Goal: Transaction & Acquisition: Purchase product/service

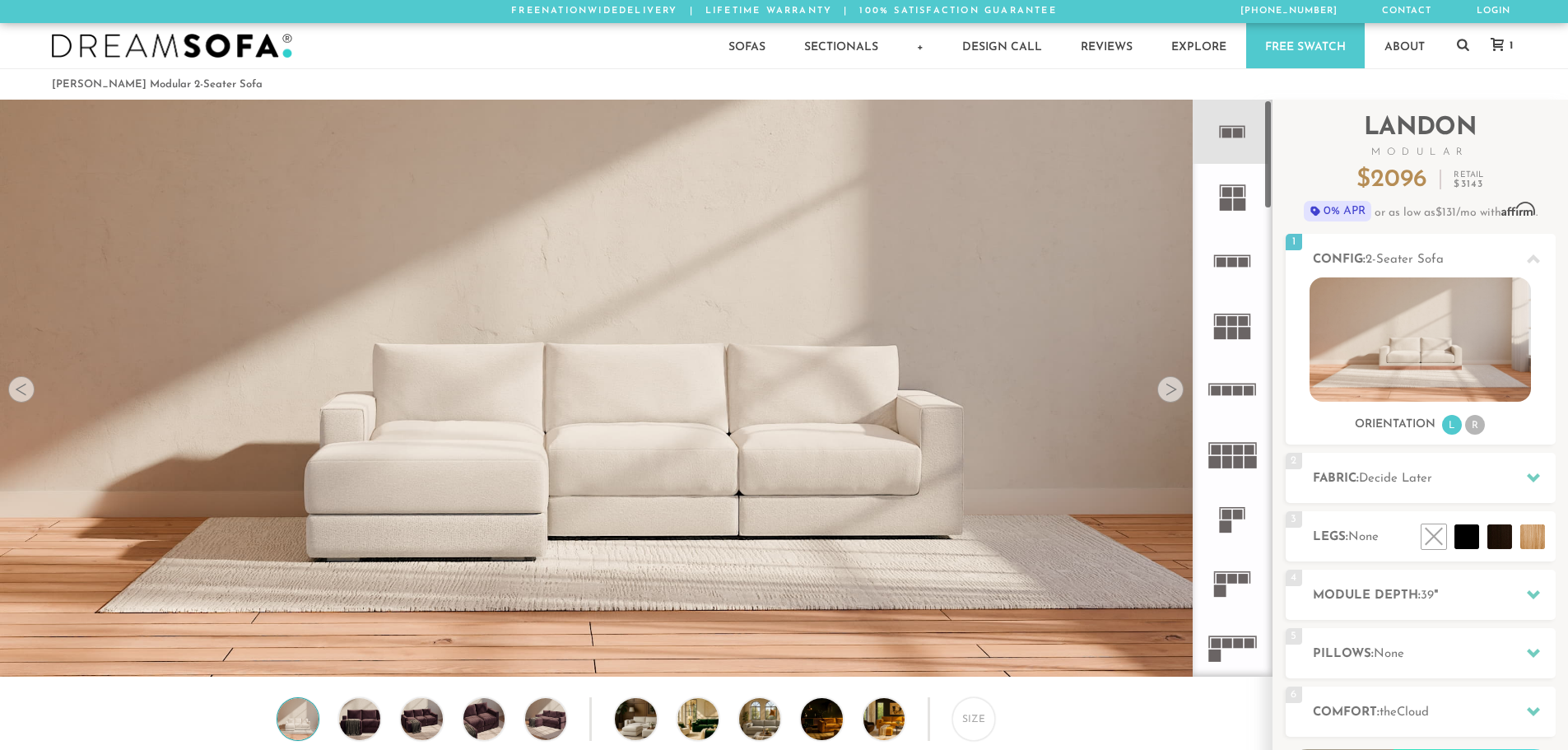
click at [1217, 119] on icon at bounding box center [1232, 132] width 64 height 64
click at [1450, 426] on li "L" at bounding box center [1452, 424] width 19 height 19
click at [1467, 425] on li "R" at bounding box center [1475, 424] width 19 height 19
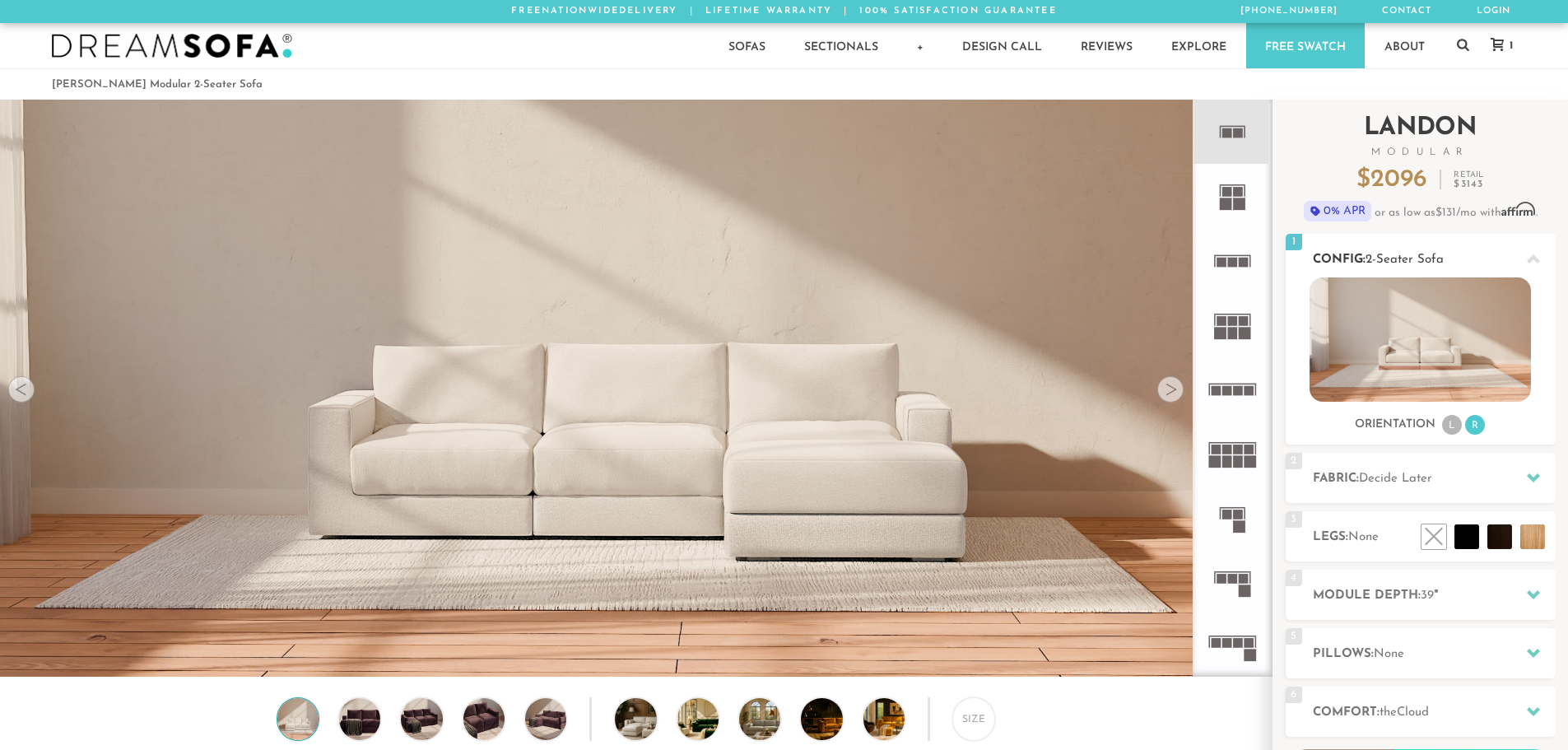
click at [1450, 428] on li "L" at bounding box center [1452, 424] width 19 height 19
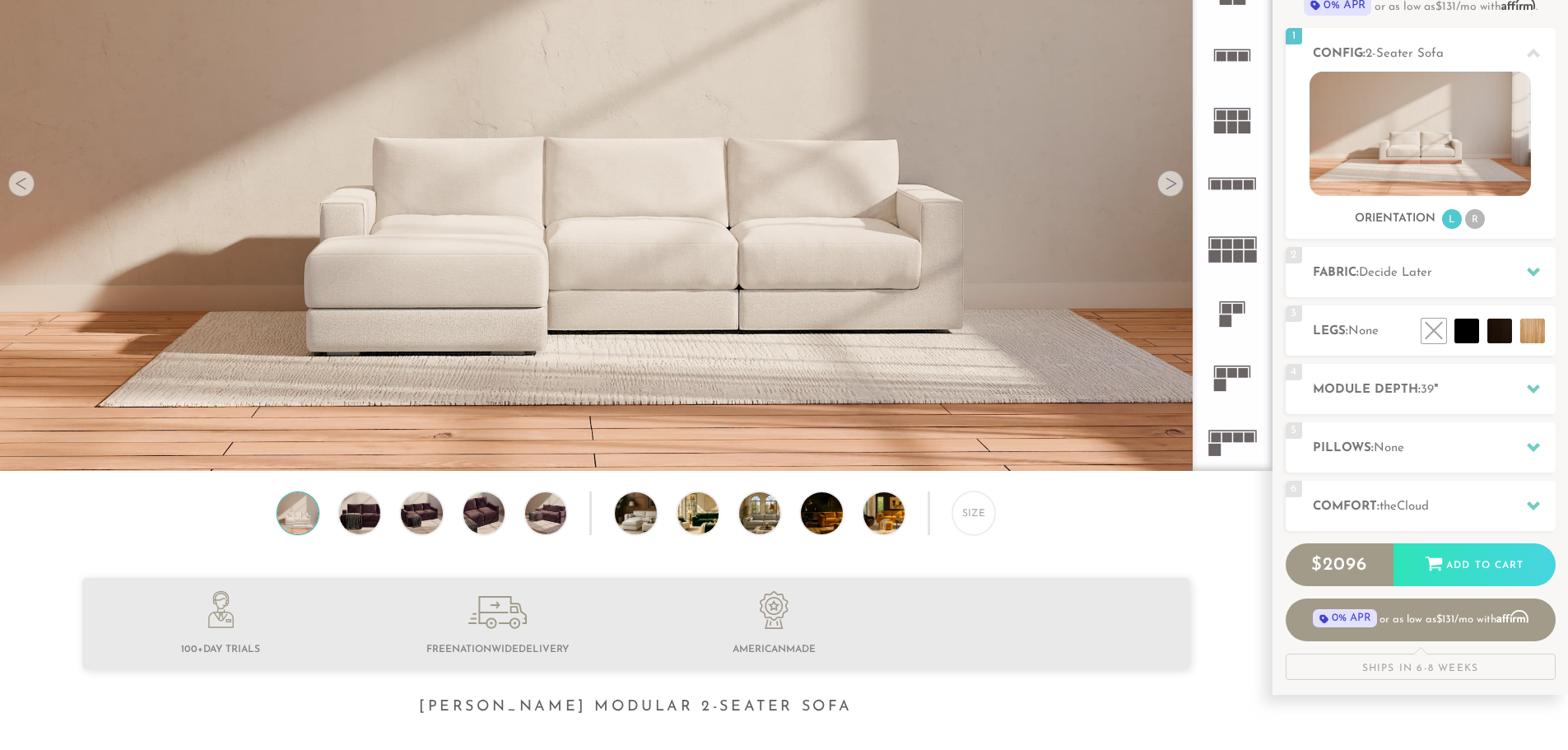
scroll to position [200, 0]
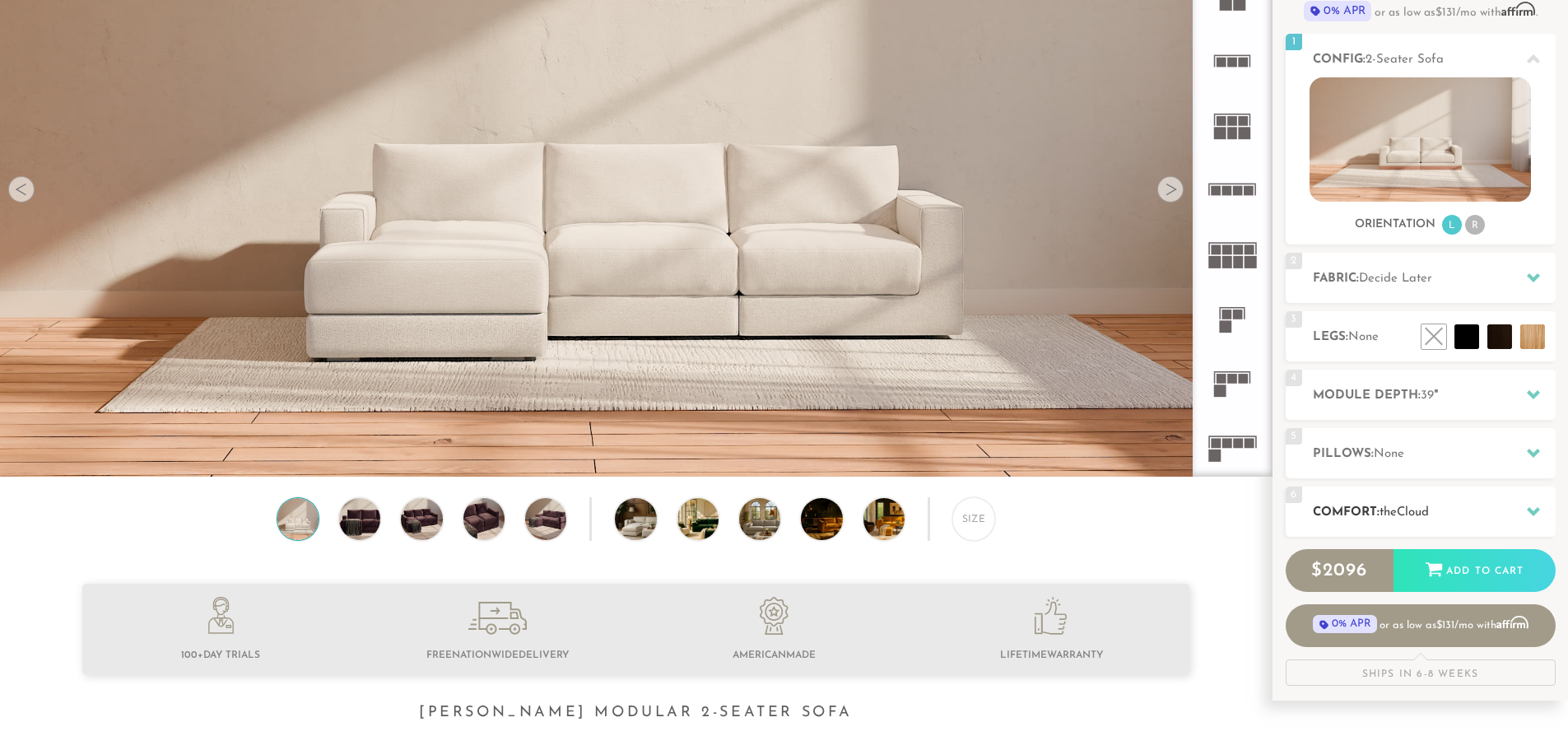
click at [1450, 515] on h2 "Comfort: the Cloud" at bounding box center [1434, 513] width 243 height 19
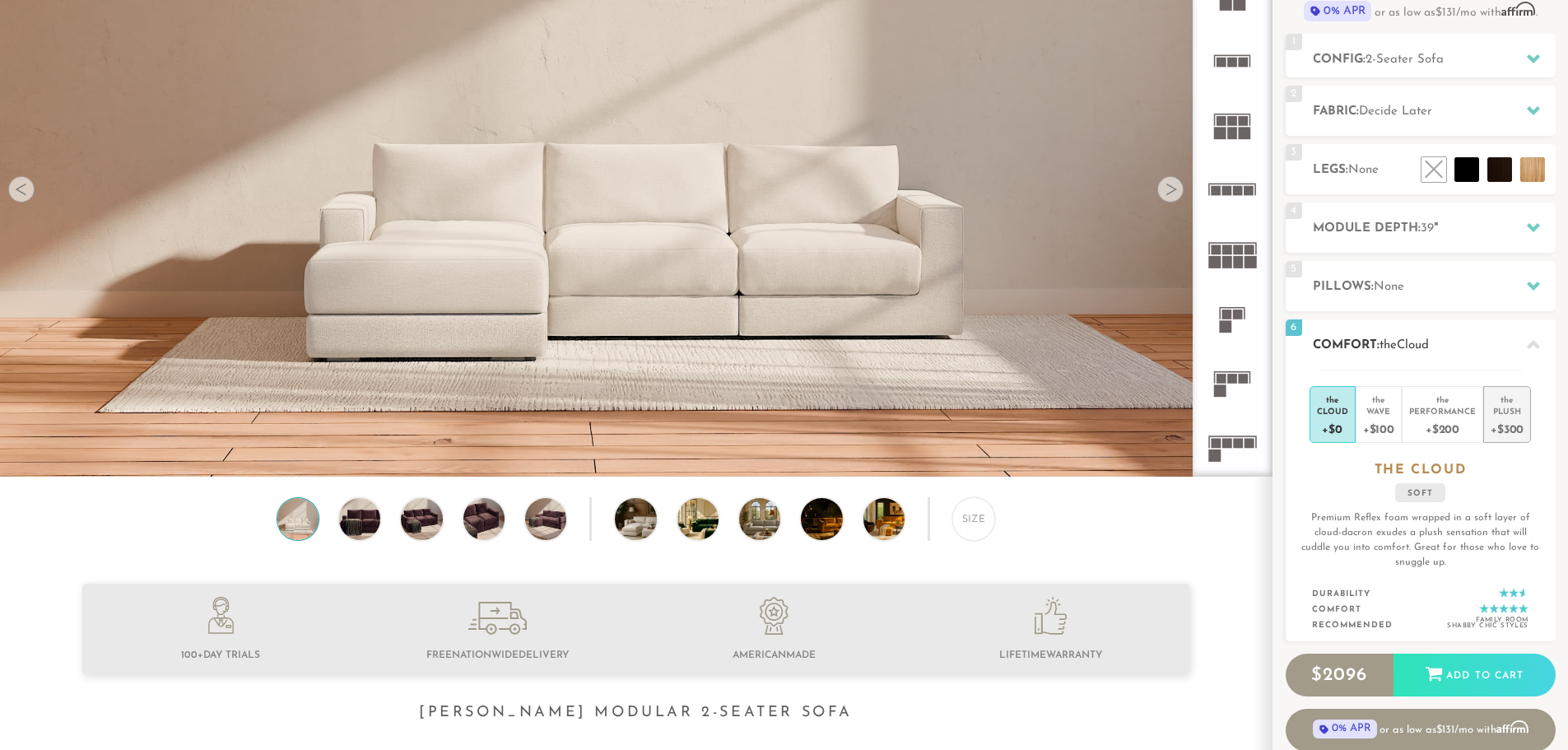
click at [1500, 425] on div "+$300" at bounding box center [1507, 428] width 33 height 24
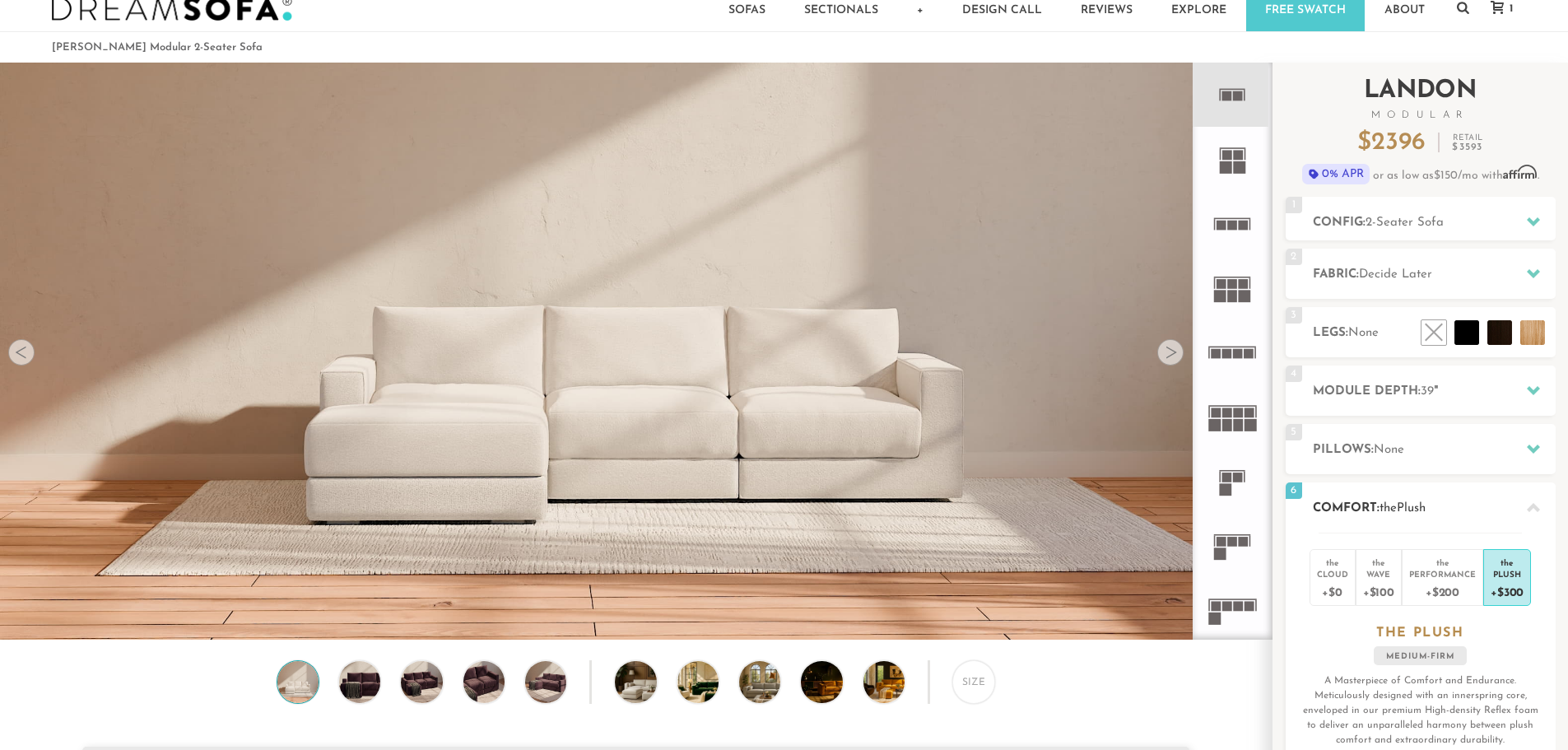
scroll to position [36, 0]
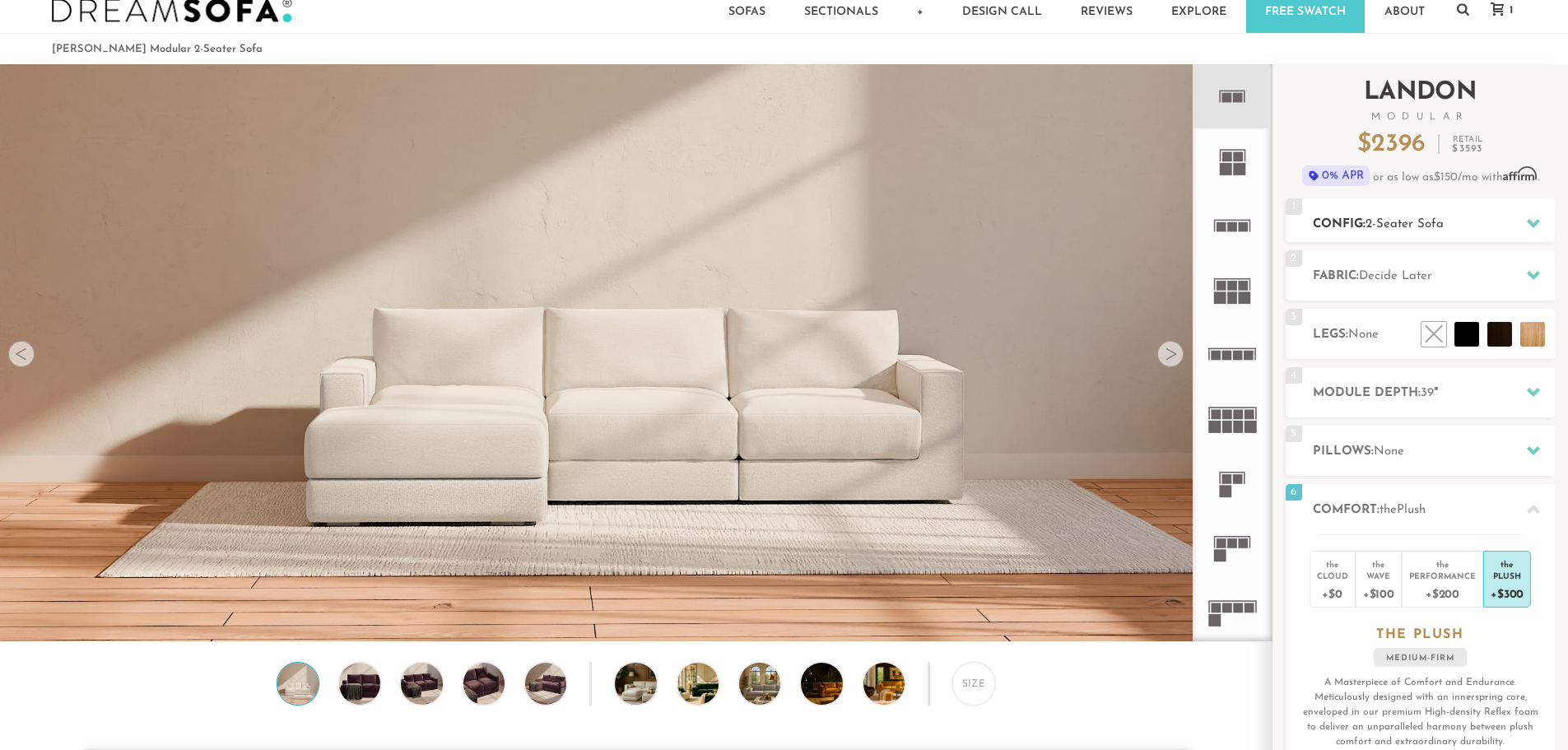
click at [1472, 230] on h2 "Config: 2-Seater Sofa" at bounding box center [1434, 225] width 243 height 19
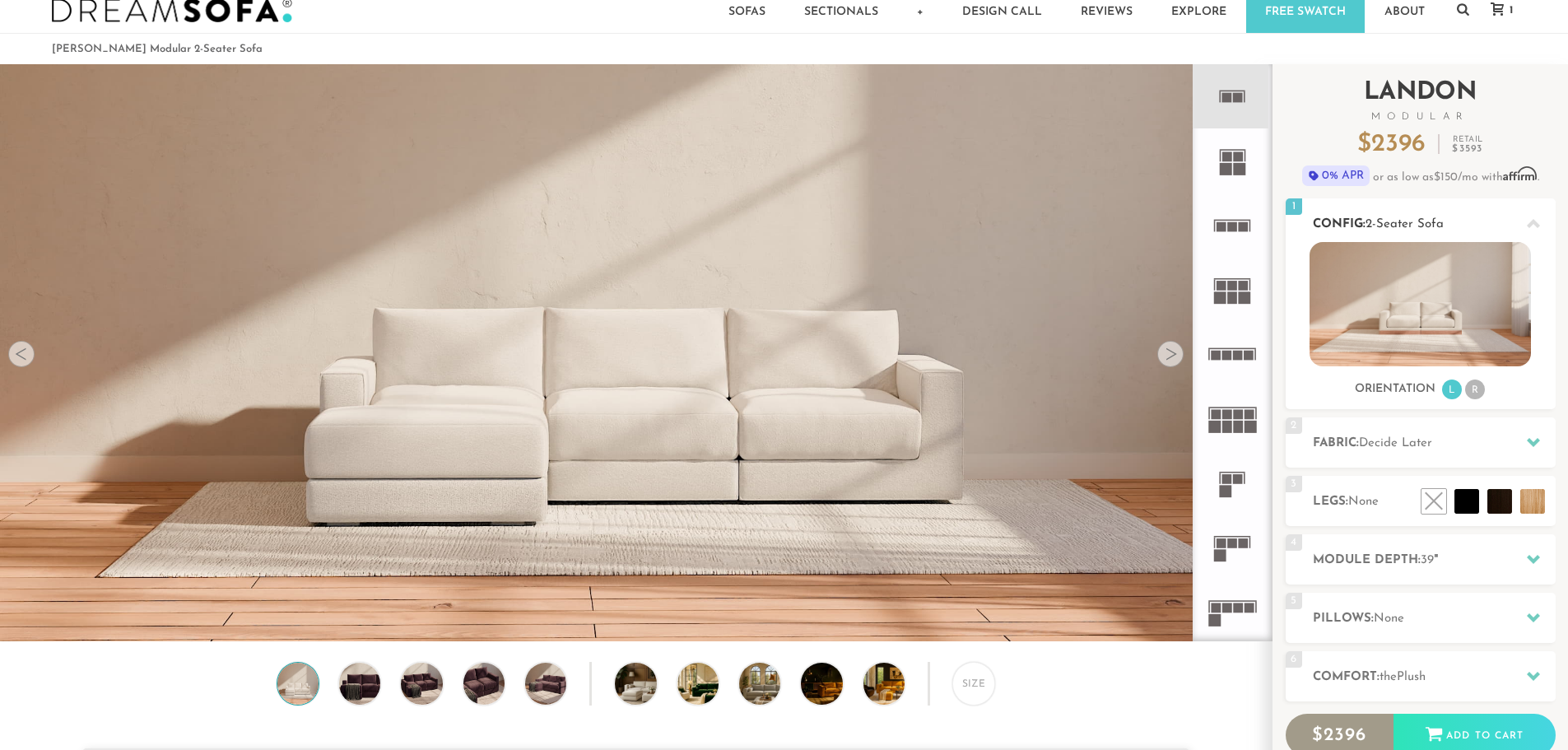
click at [1468, 298] on img at bounding box center [1420, 304] width 221 height 124
click at [1245, 227] on rect at bounding box center [1243, 226] width 10 height 10
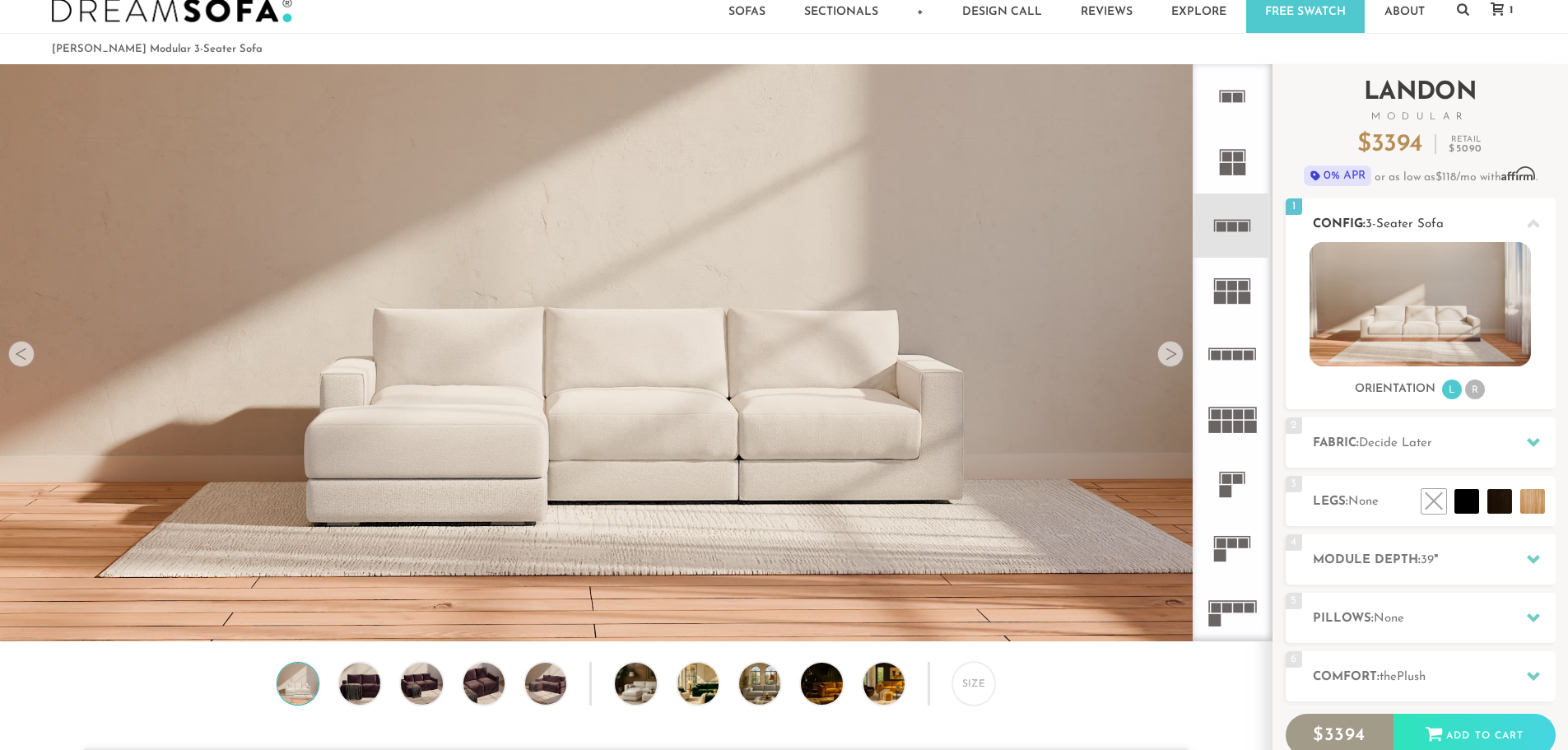
click at [1456, 396] on li "L" at bounding box center [1452, 390] width 19 height 19
click at [1226, 167] on rect at bounding box center [1226, 169] width 13 height 13
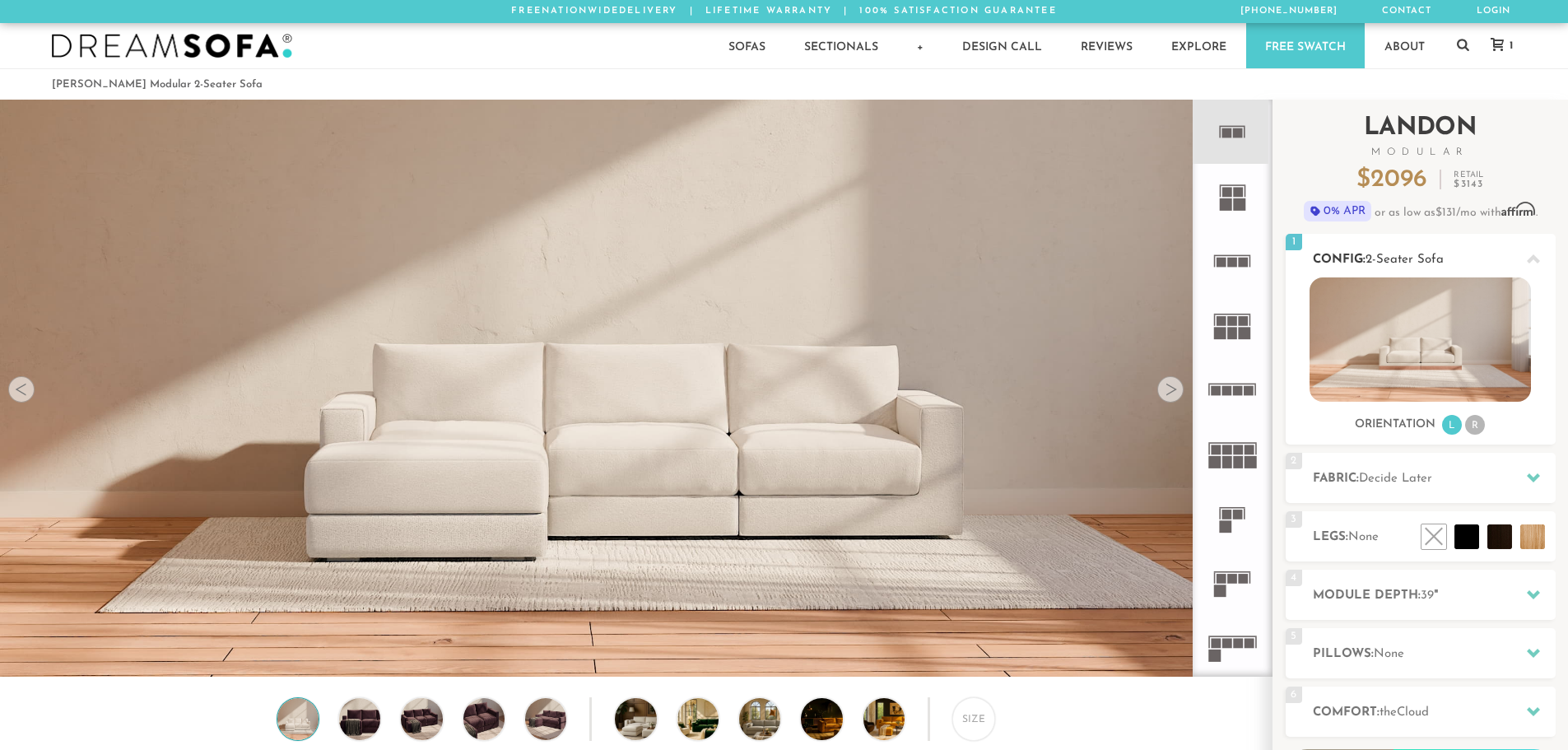
click at [1460, 422] on ul "L R" at bounding box center [1463, 424] width 47 height 22
click at [1225, 256] on icon at bounding box center [1232, 261] width 64 height 64
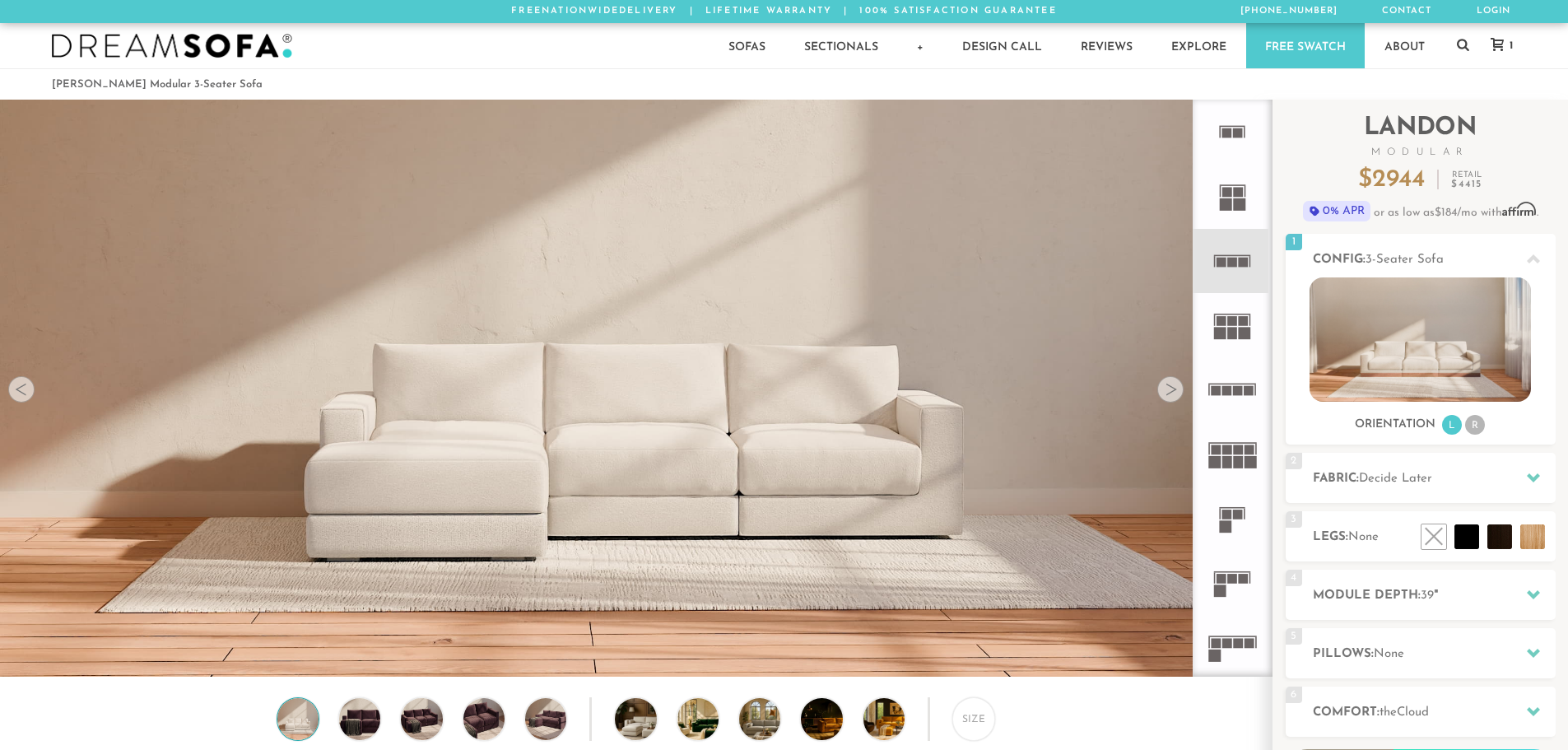
click at [1230, 397] on icon at bounding box center [1232, 390] width 64 height 64
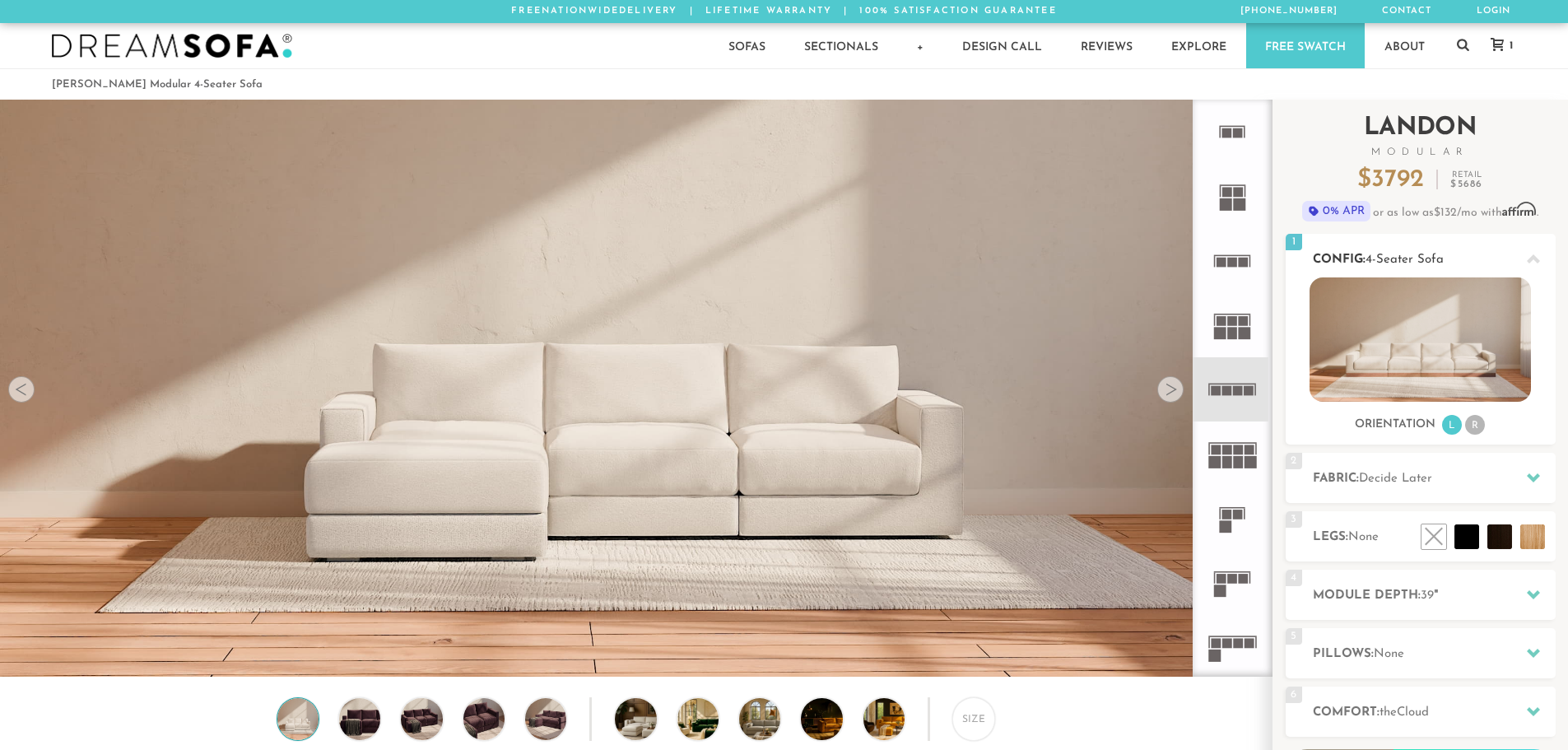
click at [1403, 358] on img at bounding box center [1420, 339] width 221 height 124
click at [1452, 425] on li "L" at bounding box center [1452, 424] width 19 height 19
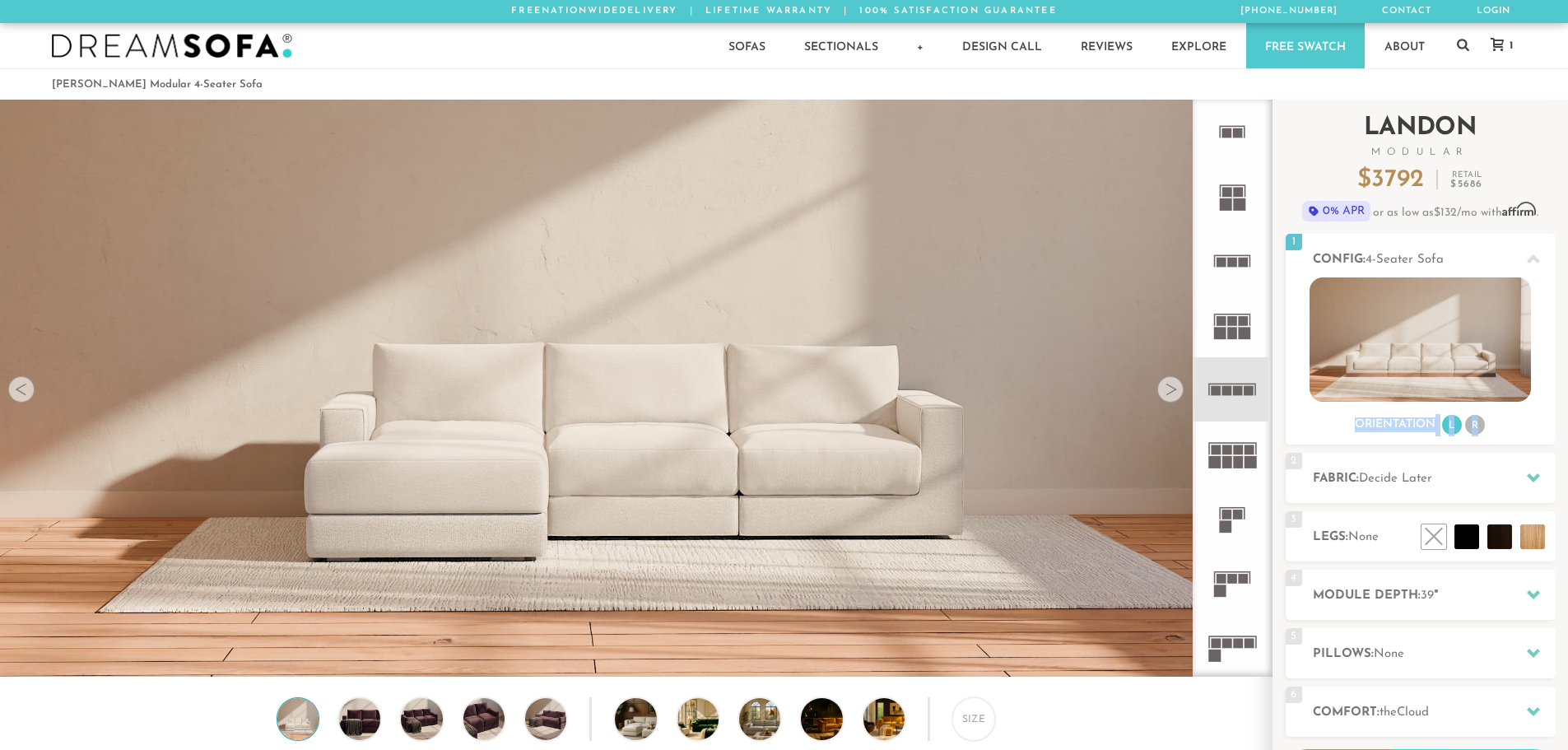
click at [1567, 412] on div "Introducing Landon Modular $ 3792 Retail $ 5686 $ 3792 Retail $ 5686 0% APR or …" at bounding box center [1420, 492] width 296 height 786
click at [1235, 123] on icon at bounding box center [1232, 132] width 64 height 64
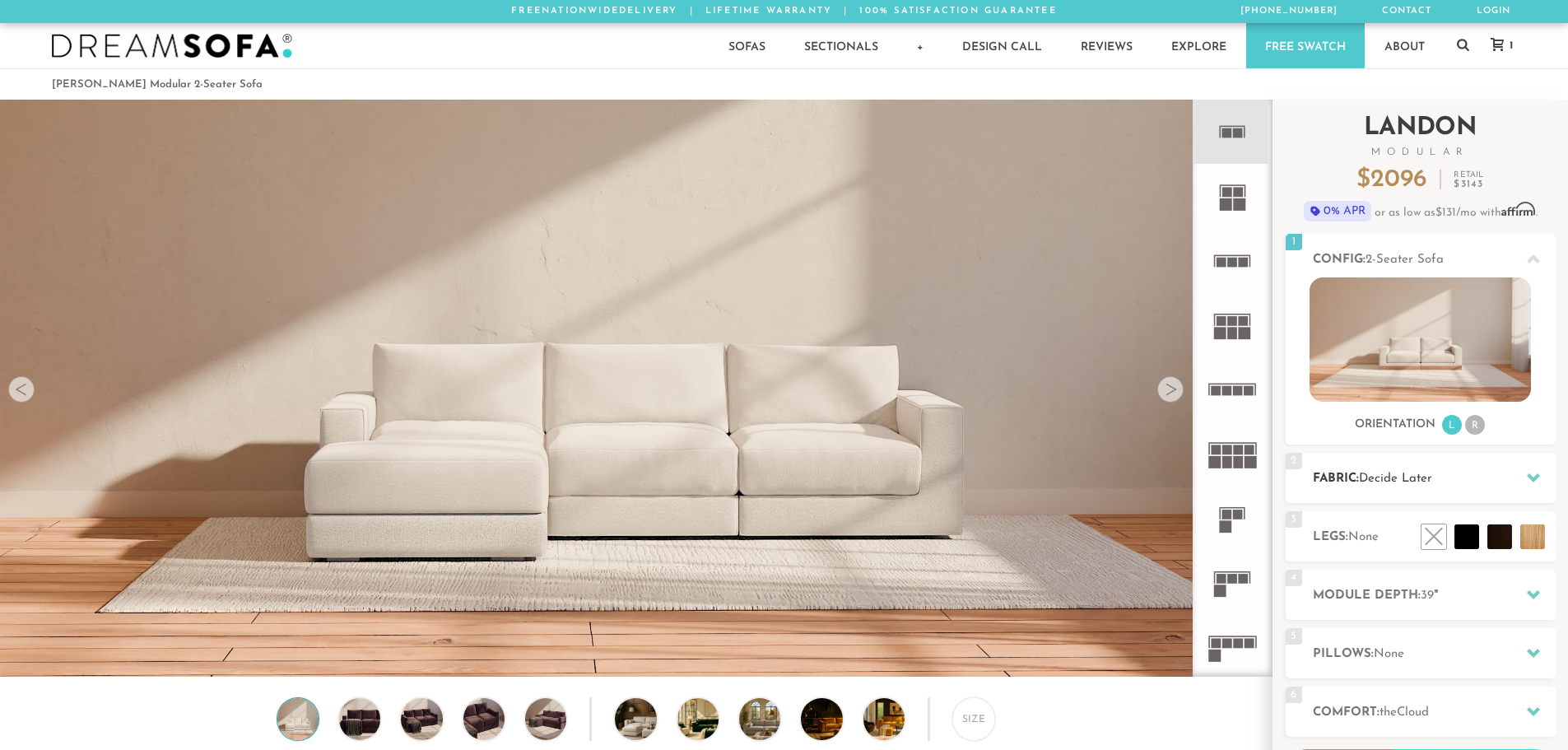
click at [1393, 489] on div "2 Fabric: Decide Later" at bounding box center [1421, 478] width 270 height 50
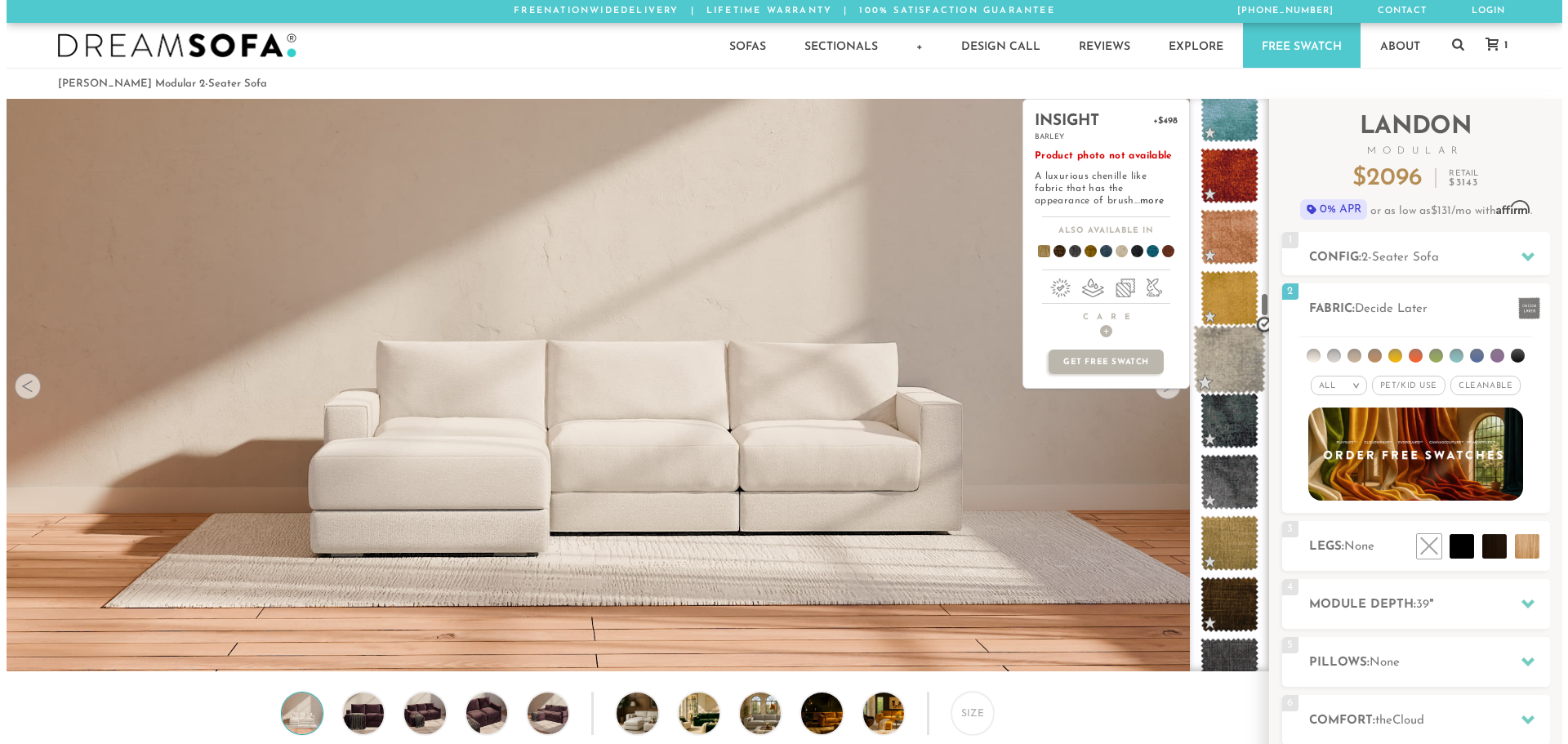
scroll to position [4490, 0]
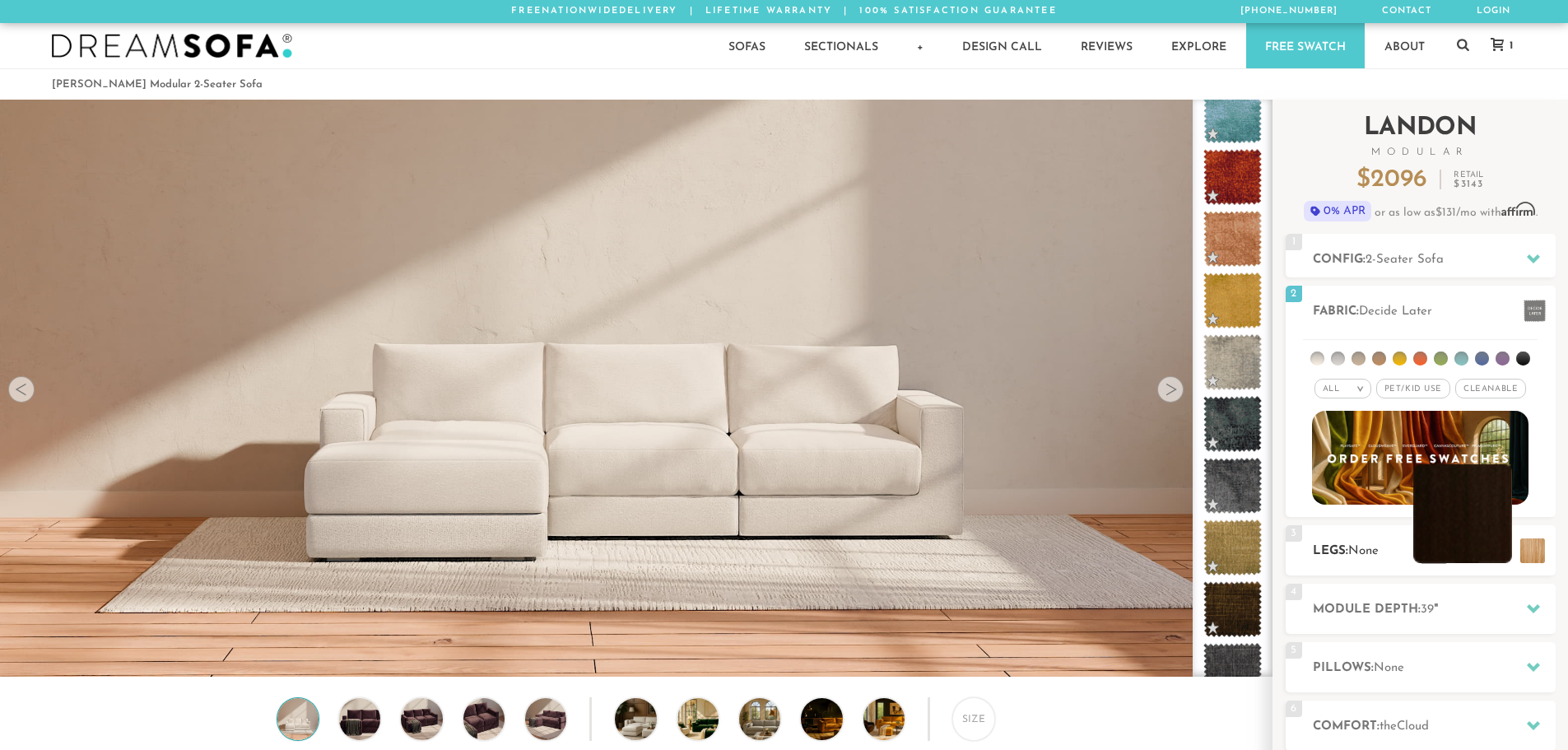
click at [1493, 544] on li at bounding box center [1462, 514] width 99 height 99
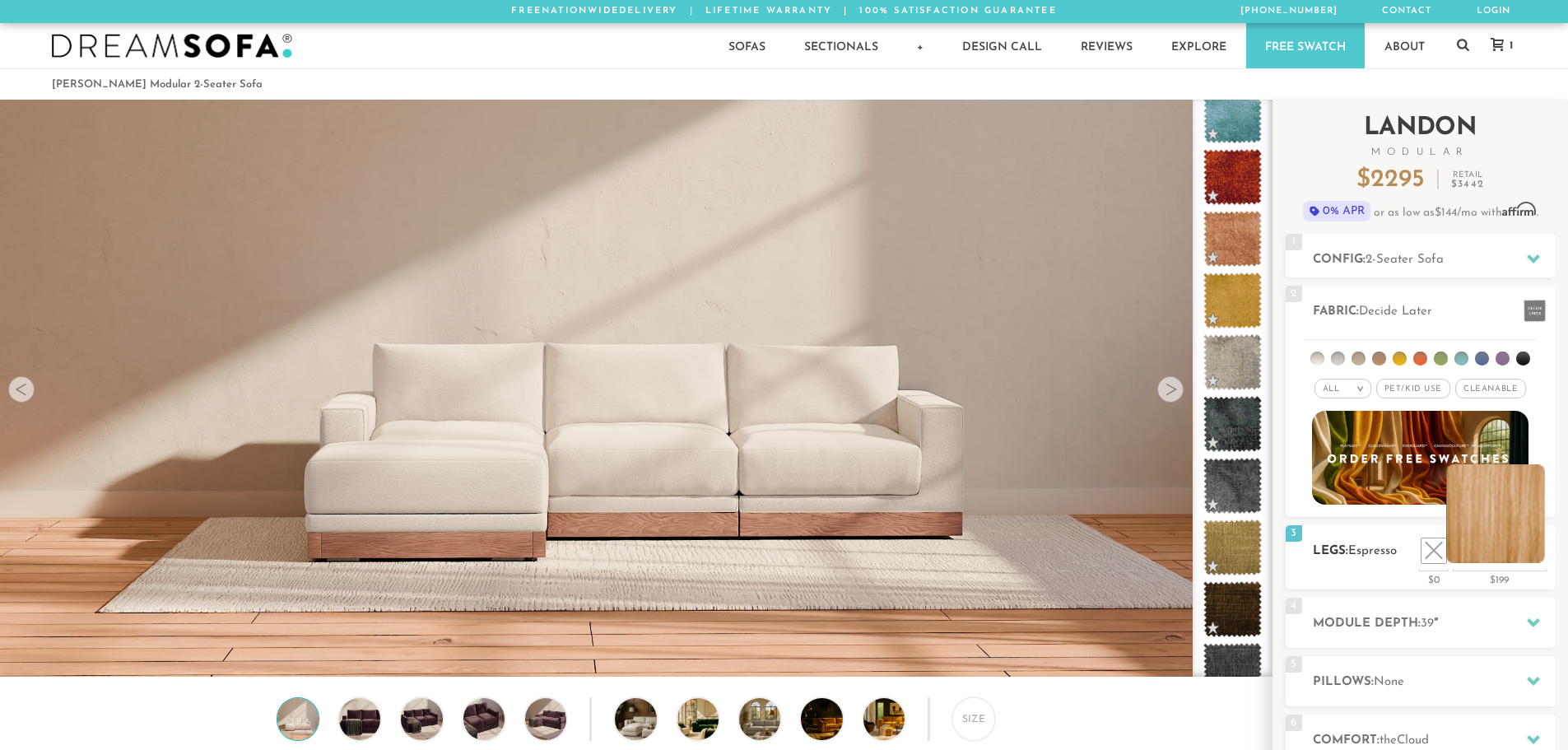
click at [1532, 554] on li at bounding box center [1495, 514] width 99 height 99
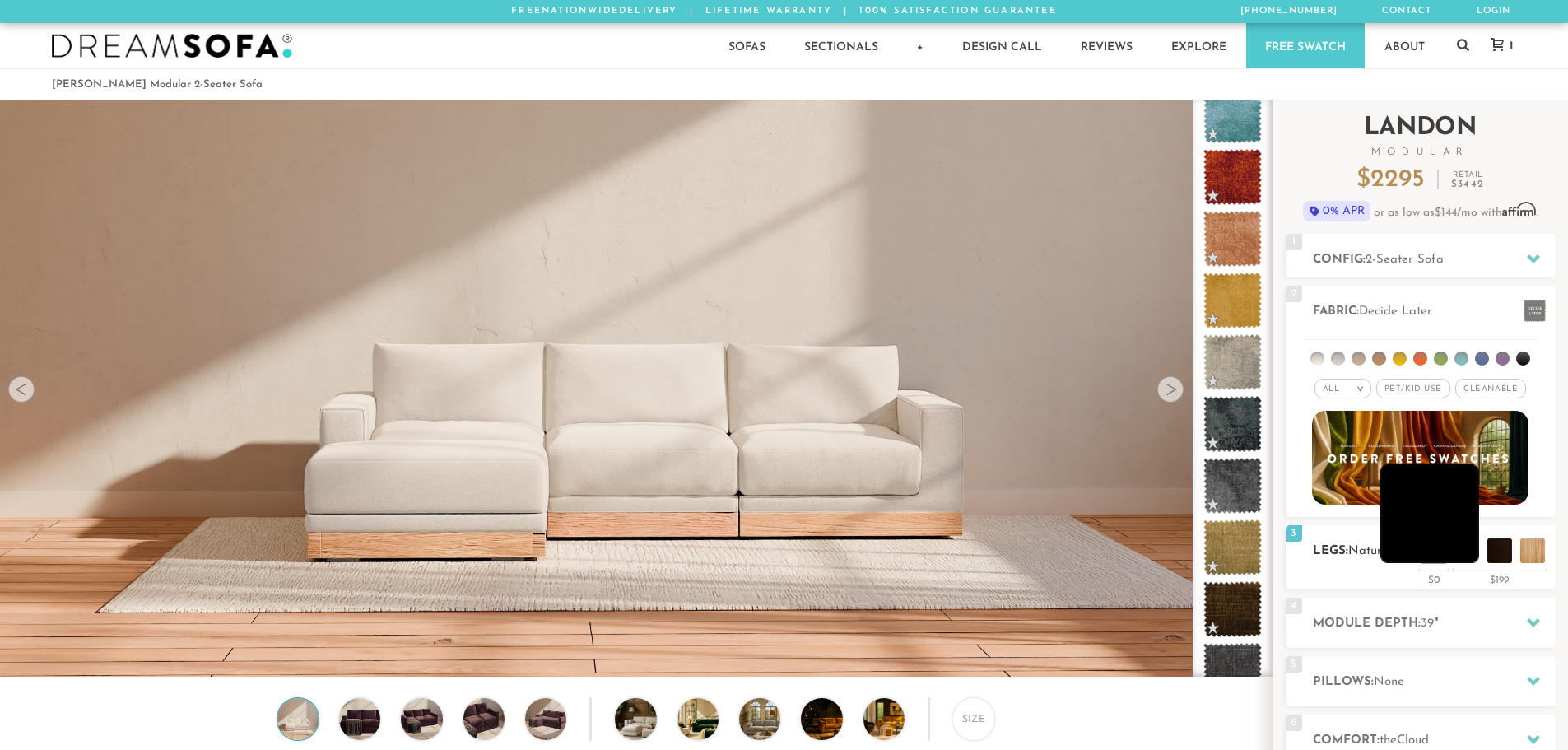
click at [1466, 551] on li at bounding box center [1429, 514] width 99 height 99
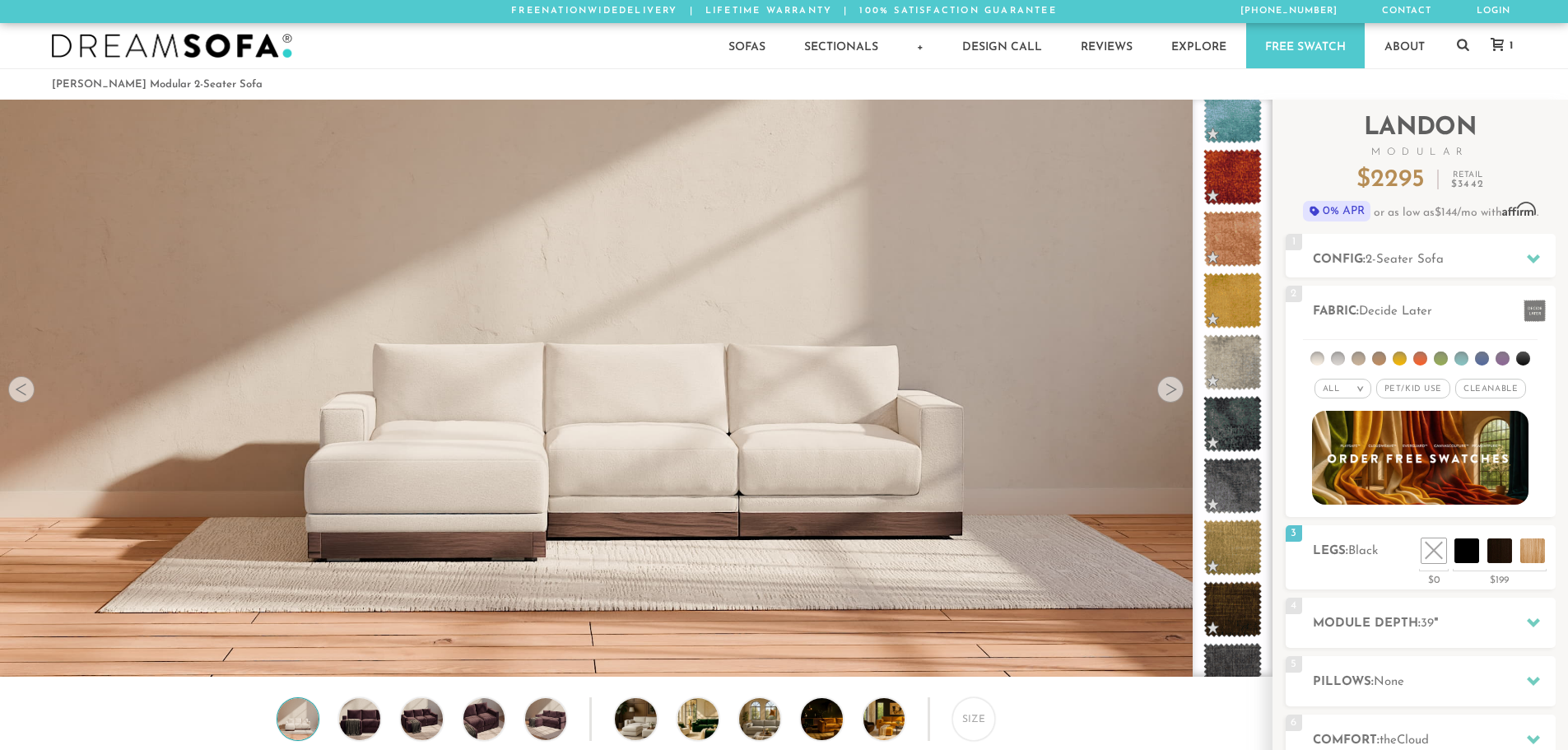
click at [769, 518] on img at bounding box center [636, 633] width 1271 height 1271
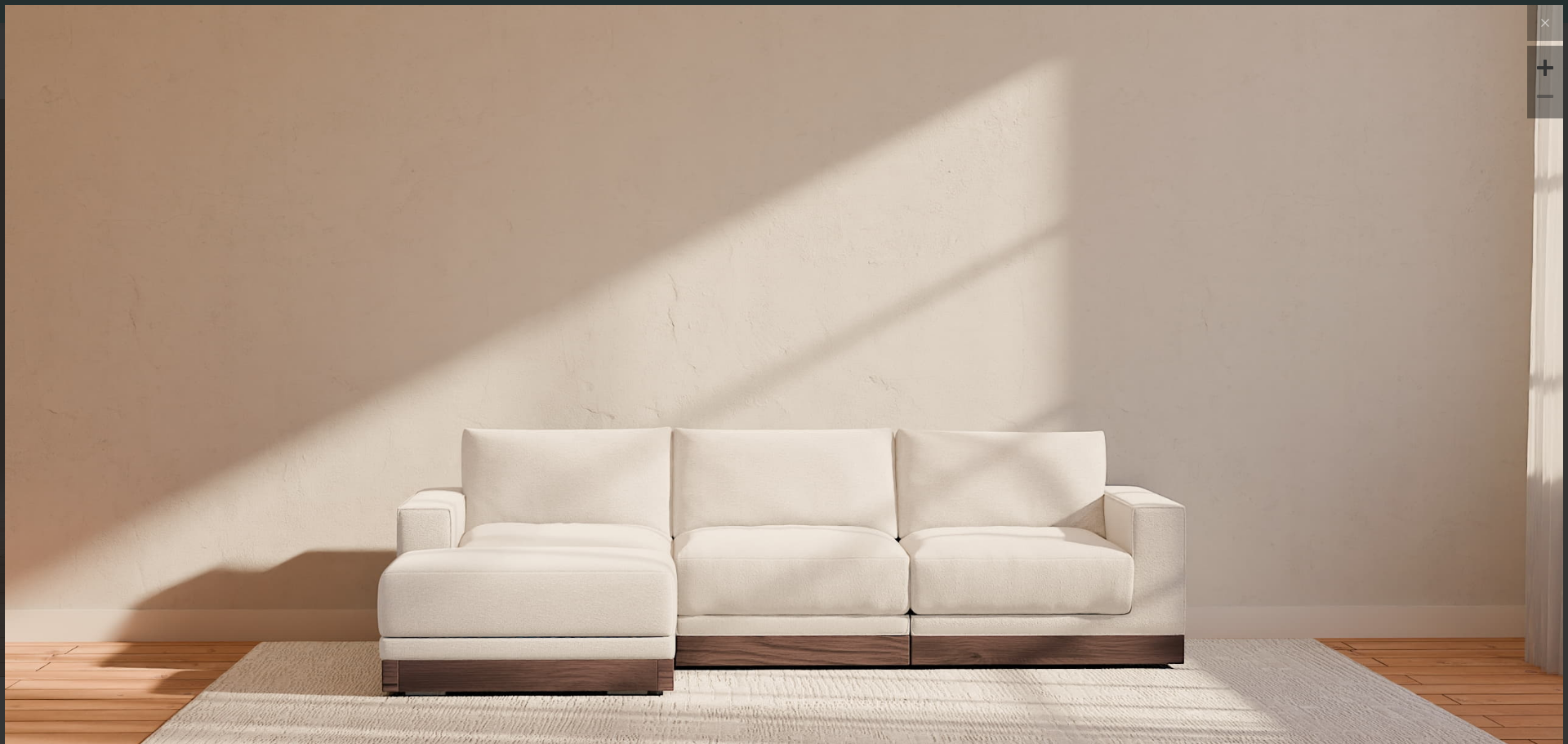
click at [750, 549] on video at bounding box center [784, 293] width 1157 height 578
click at [1535, 29] on icon at bounding box center [1545, 23] width 19 height 19
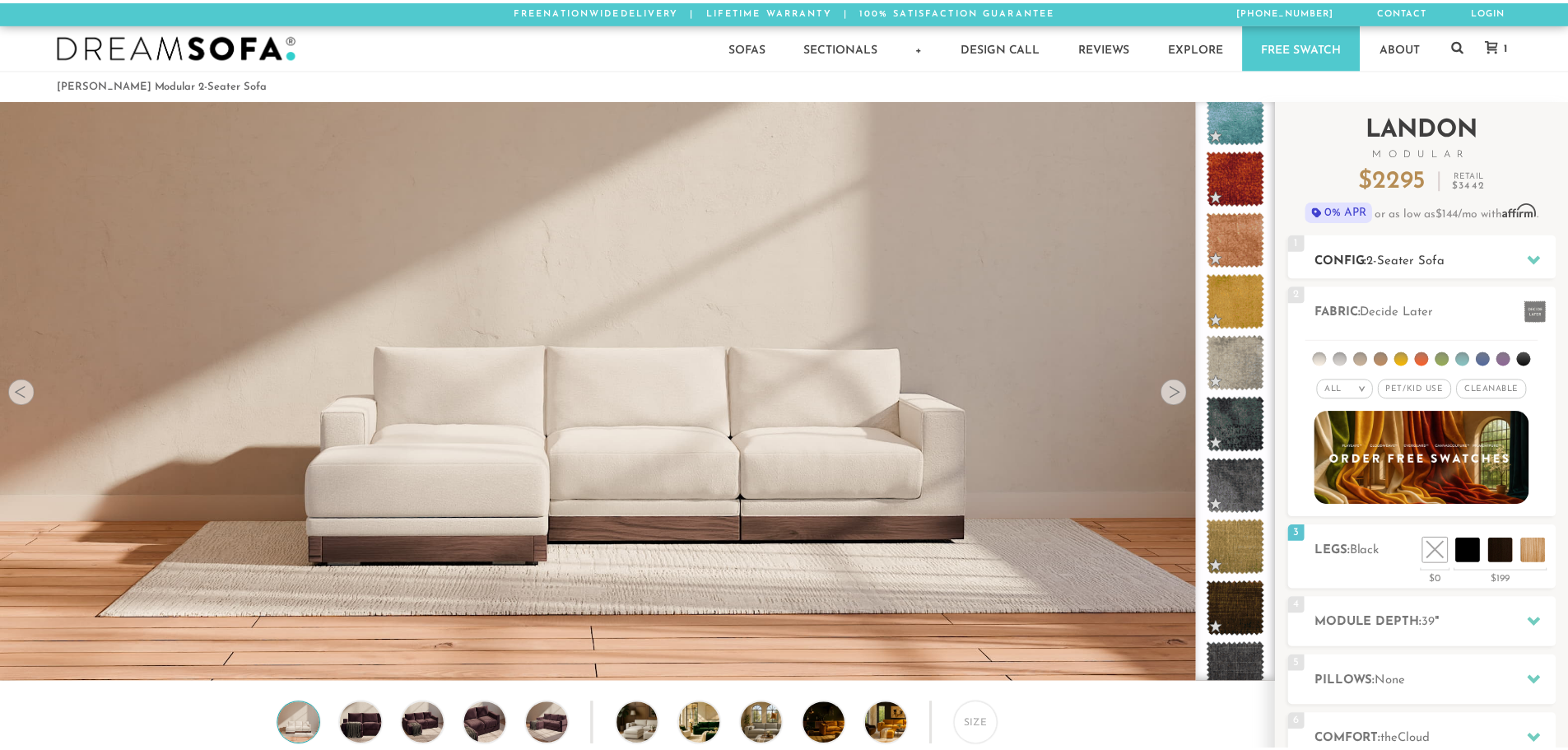
scroll to position [19270, 1555]
